Goal: Information Seeking & Learning: Find specific fact

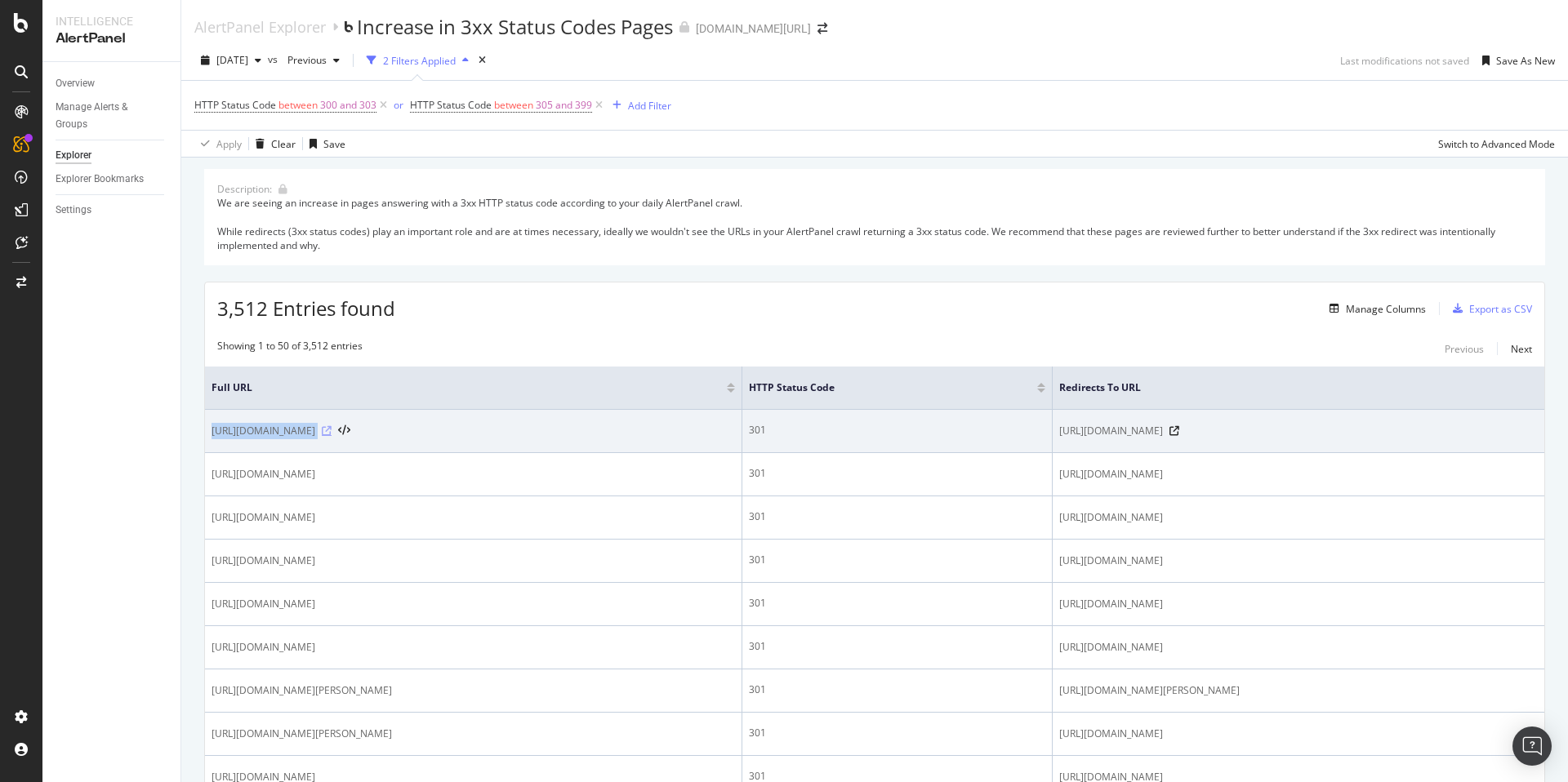
drag, startPoint x: 229, startPoint y: 432, endPoint x: 526, endPoint y: 427, distance: 297.0
click at [526, 427] on td "https://www.trendyol.com/en/aski-nisantasi-green-x-b142685-r17" at bounding box center [473, 432] width 538 height 43
copy div "https://www.trendyol.com/en/aski-nisantasi-green-x-b142685-r17"
